Goal: Transaction & Acquisition: Purchase product/service

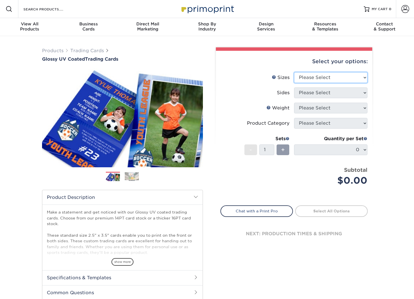
click at [325, 75] on select "Please Select 2.5" x 3.5"" at bounding box center [330, 77] width 73 height 11
select select "2.50x3.50"
click at [294, 72] on select "Please Select 2.5" x 3.5"" at bounding box center [330, 77] width 73 height 11
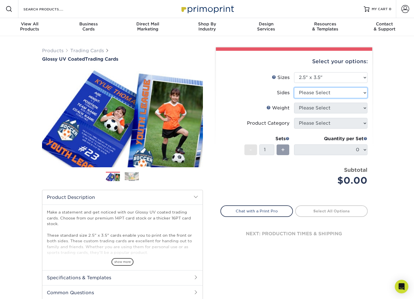
click at [323, 95] on select "Please Select Print Both Sides Print Front Only" at bounding box center [330, 93] width 73 height 11
select select "13abbda7-1d64-4f25-8bb2-c179b224825d"
click at [294, 88] on select "Please Select Print Both Sides Print Front Only" at bounding box center [330, 93] width 73 height 11
click at [319, 110] on select "Please Select 16PT 14PT 18PT C1S" at bounding box center [330, 108] width 73 height 11
select select "16PT"
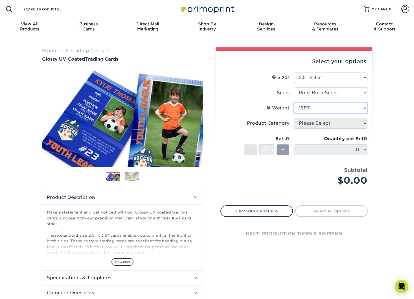
click at [294, 103] on select "Please Select 16PT 14PT 18PT C1S" at bounding box center [330, 108] width 73 height 11
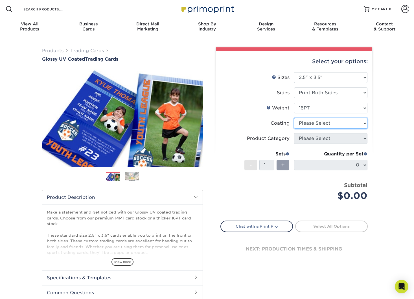
click at [320, 125] on select at bounding box center [330, 123] width 73 height 11
select select "1e8116af-acfc-44b1-83dc-8181aa338834"
click at [294, 118] on select at bounding box center [330, 123] width 73 height 11
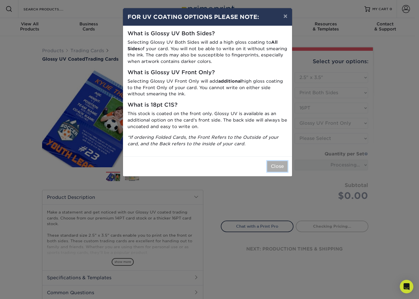
click at [277, 165] on button "Close" at bounding box center [277, 166] width 20 height 11
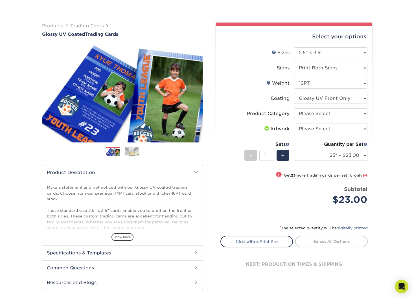
scroll to position [38, 0]
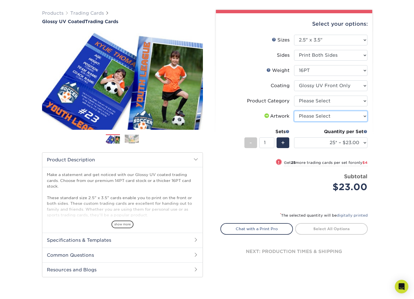
drag, startPoint x: 329, startPoint y: 114, endPoint x: 326, endPoint y: 118, distance: 4.7
click at [329, 114] on select "Please Select I will upload files I need a design - $100" at bounding box center [330, 116] width 73 height 11
select select "upload"
click at [294, 111] on select "Please Select I will upload files I need a design - $100" at bounding box center [330, 116] width 73 height 11
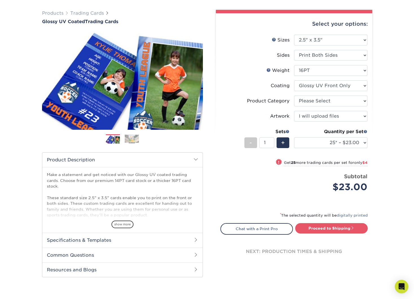
click at [390, 147] on div "Products Trading Cards Glossy UV Coated Trading Cards Previous Next /" at bounding box center [207, 150] width 414 height 302
click at [125, 222] on span "show more" at bounding box center [123, 225] width 22 height 8
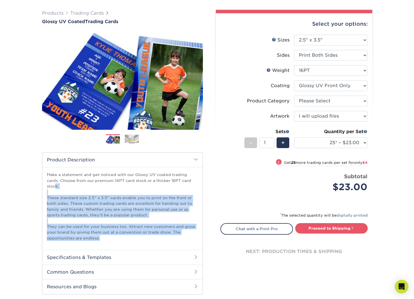
drag, startPoint x: 106, startPoint y: 182, endPoint x: 139, endPoint y: 240, distance: 66.8
click at [139, 240] on p "Make a statement and get noticed with our Glossy UV coated trading cards. Choos…" at bounding box center [122, 206] width 151 height 69
click at [145, 227] on p "Make a statement and get noticed with our Glossy UV coated trading cards. Choos…" at bounding box center [122, 206] width 151 height 69
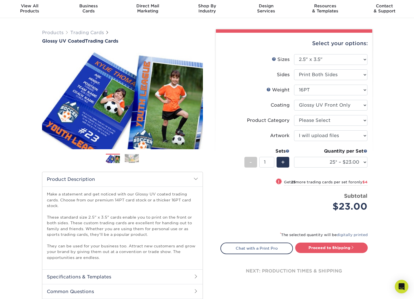
scroll to position [0, 0]
